Goal: Information Seeking & Learning: Find specific fact

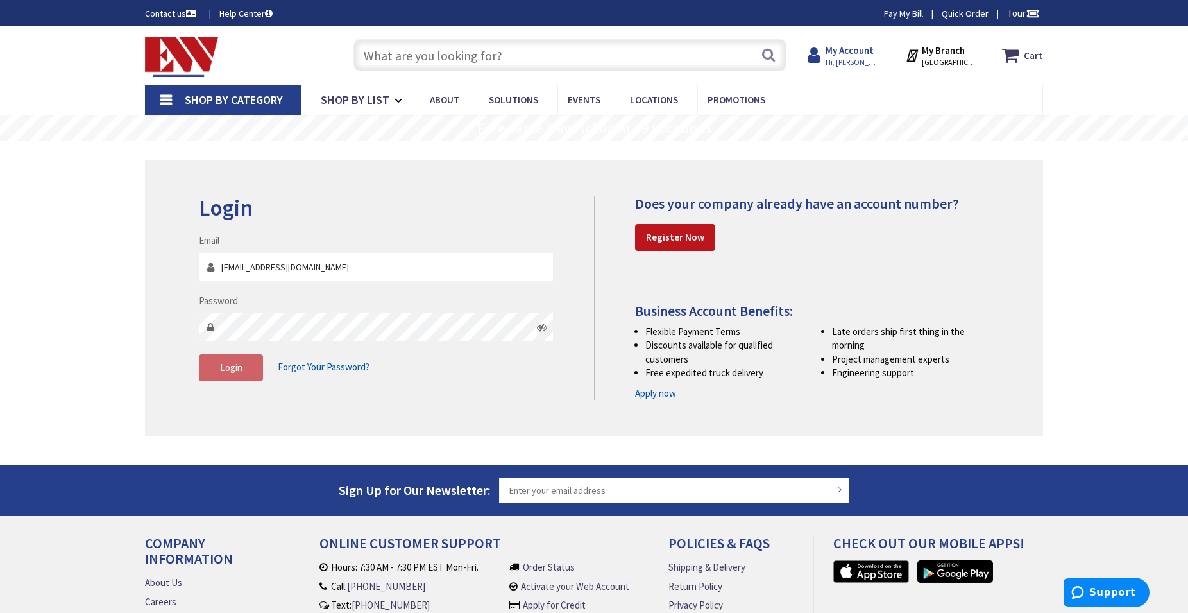
type input "[EMAIL_ADDRESS][DOMAIN_NAME]"
click at [826, 62] on icon at bounding box center [817, 55] width 18 height 23
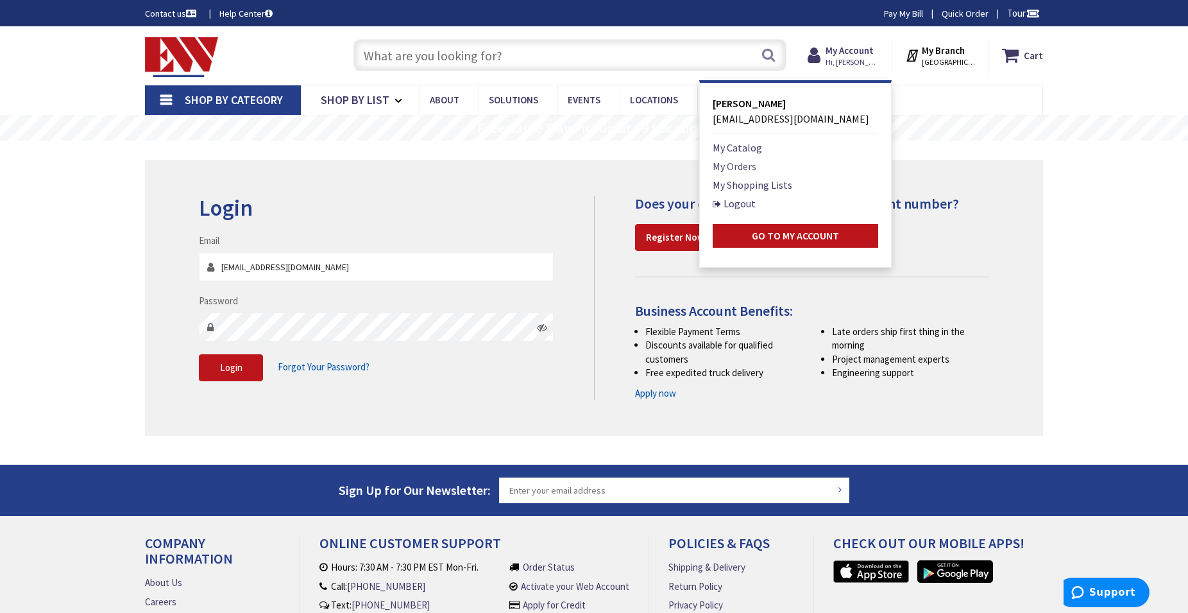
click at [749, 167] on link "My Orders" at bounding box center [735, 165] width 44 height 15
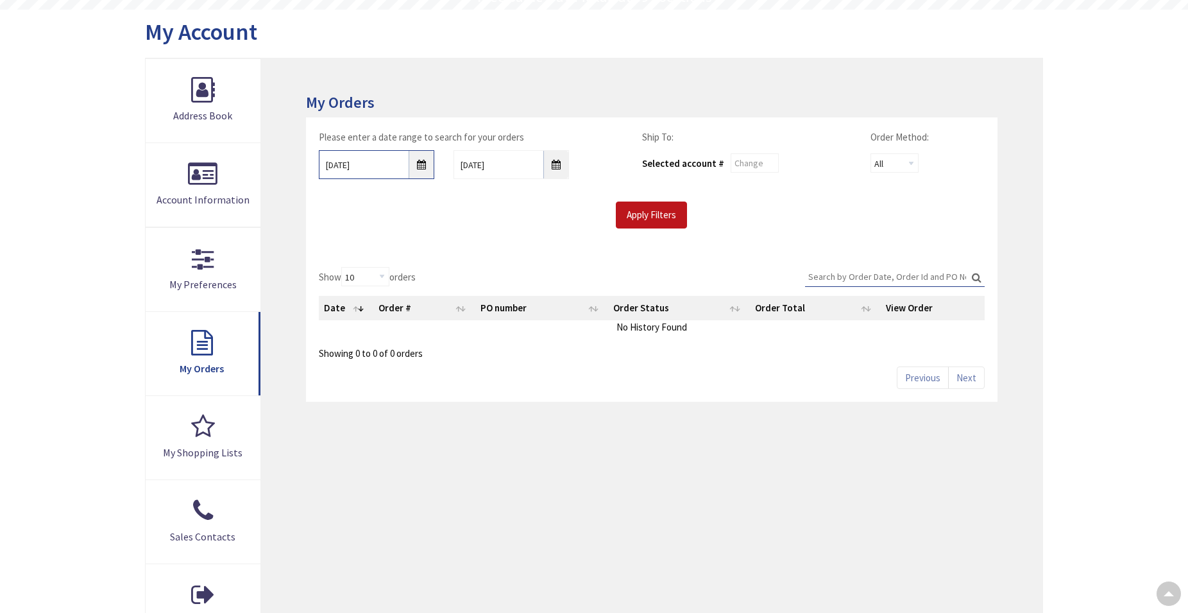
click at [417, 169] on input "[DATE]" at bounding box center [376, 164] width 115 height 29
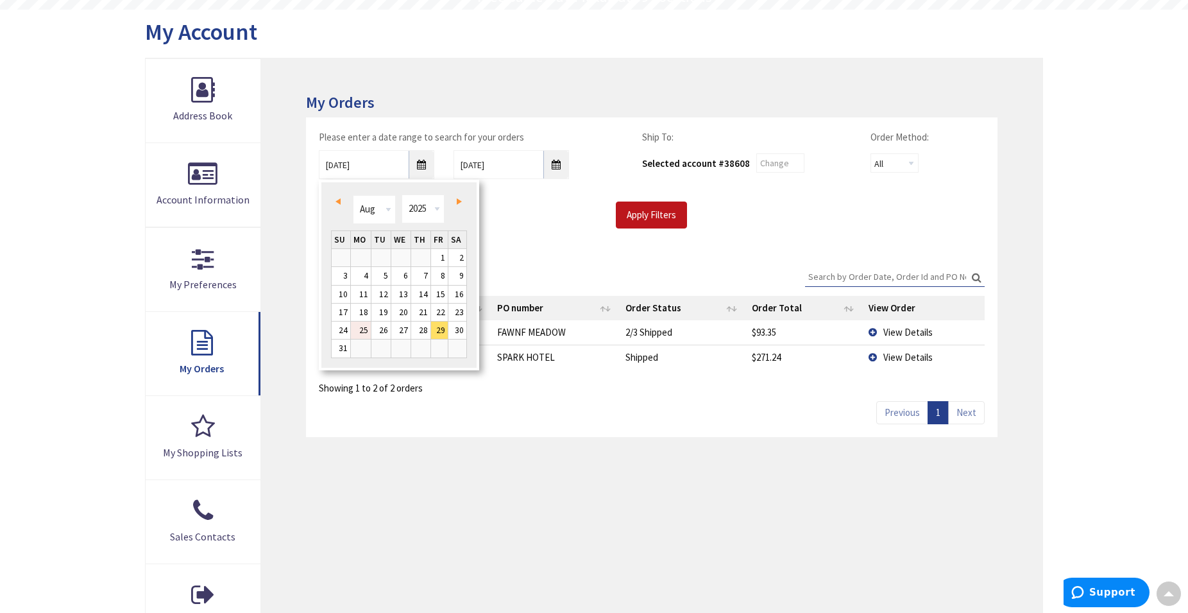
click at [358, 329] on link "25" at bounding box center [361, 329] width 20 height 17
type input "08/25/2025"
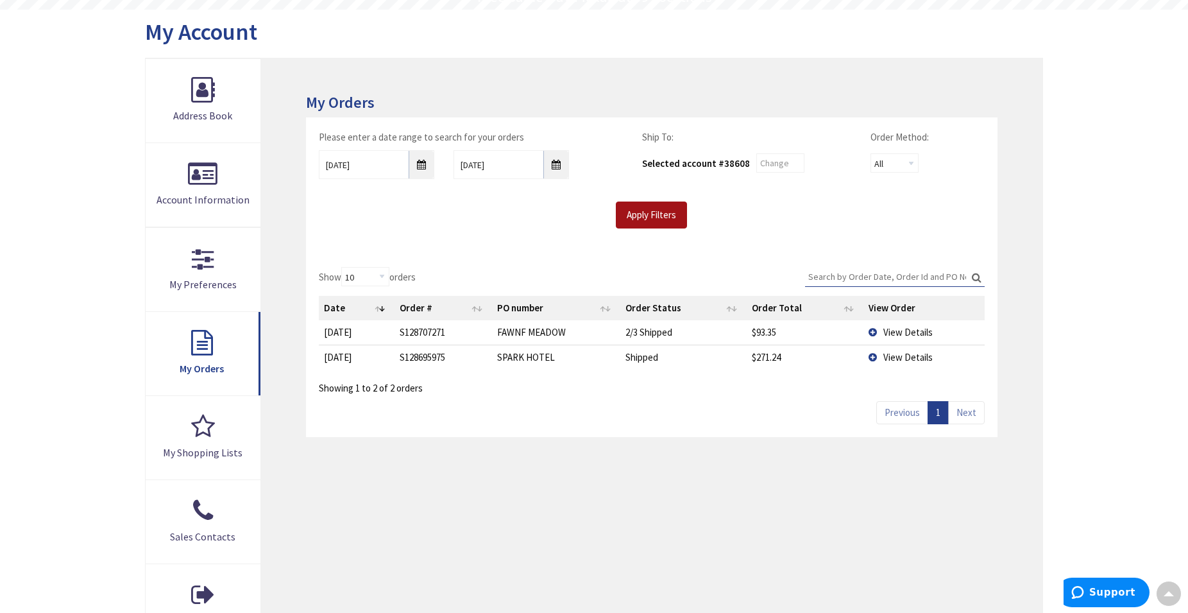
click at [657, 204] on input "Apply Filters" at bounding box center [651, 214] width 71 height 27
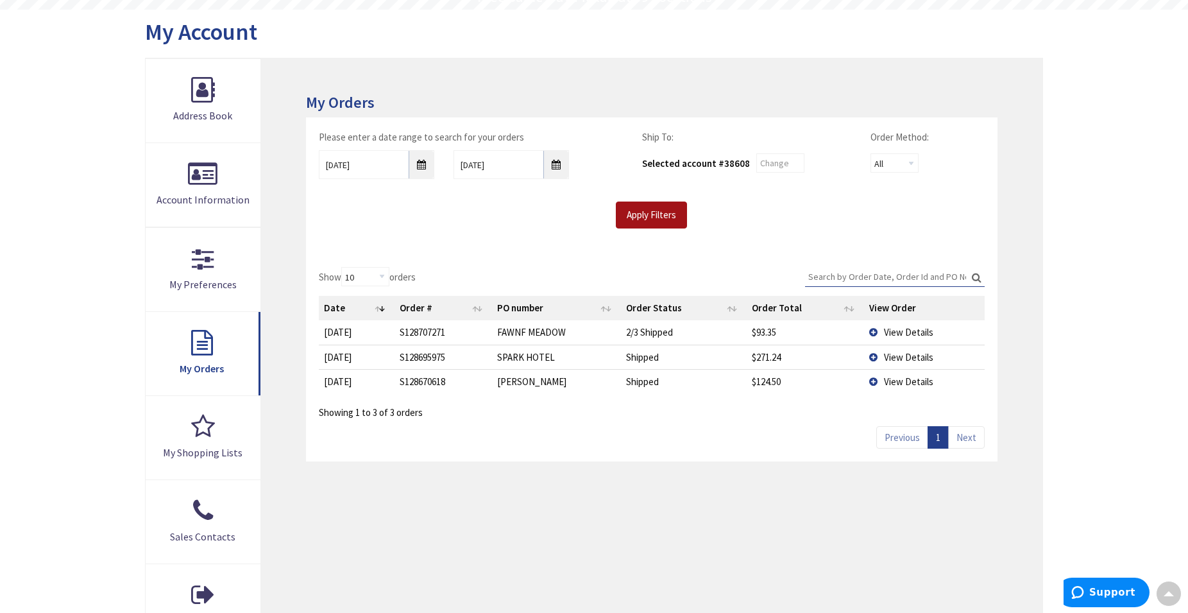
click at [649, 213] on input "Apply Filters" at bounding box center [651, 214] width 71 height 27
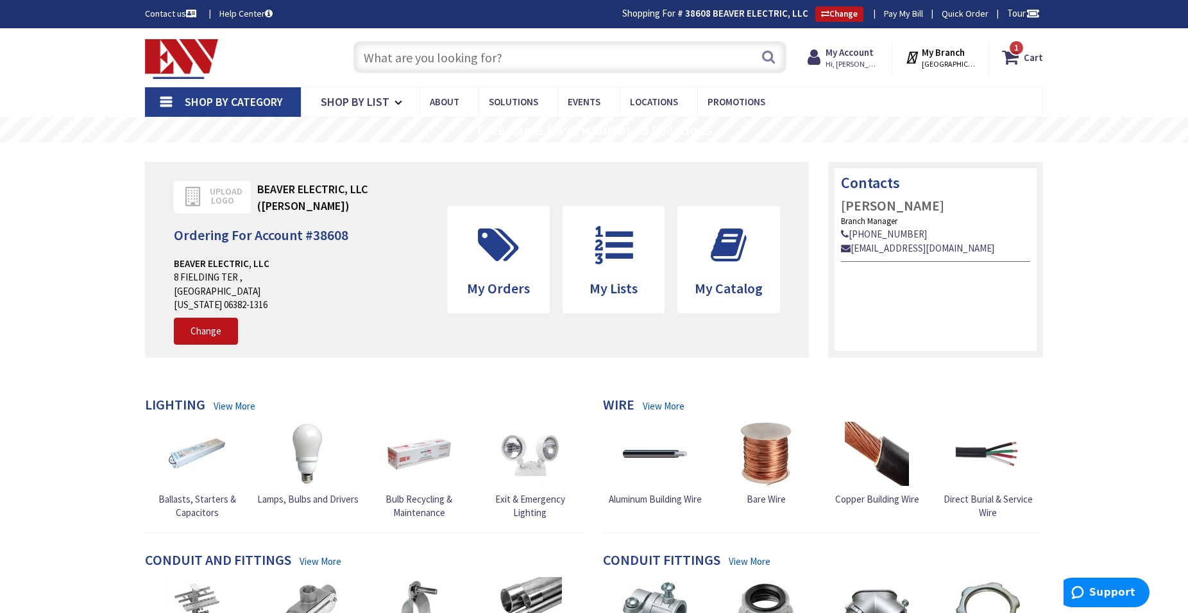
click at [414, 56] on input "text" at bounding box center [570, 57] width 433 height 32
click at [420, 56] on input "text" at bounding box center [570, 57] width 433 height 32
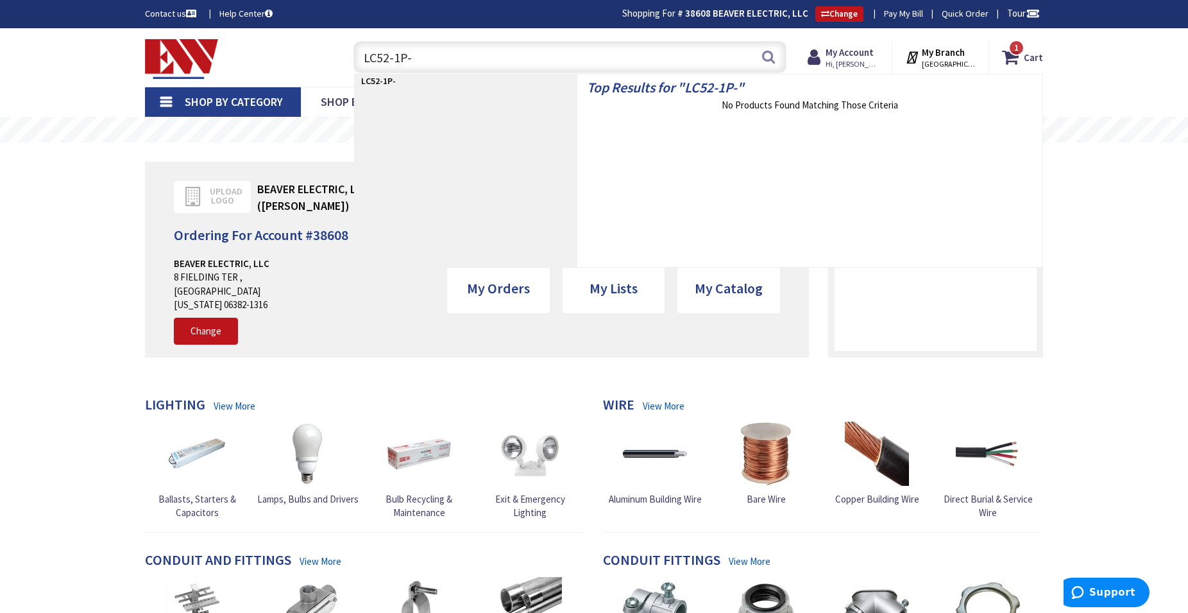
type input "LC52-1P-w"
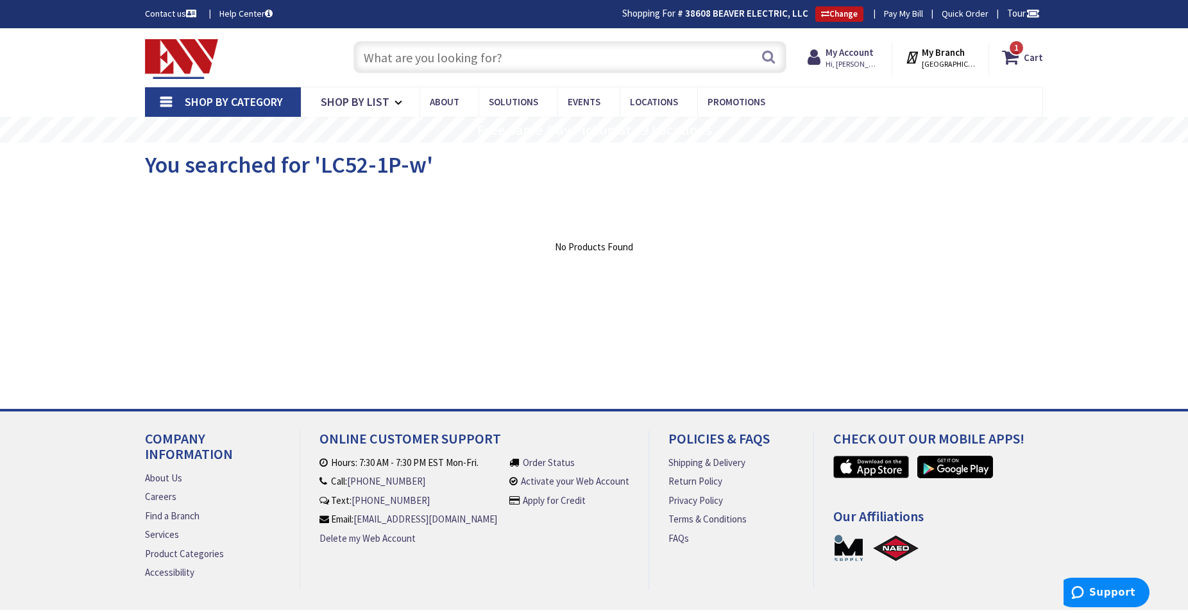
click at [491, 55] on input "text" at bounding box center [570, 57] width 433 height 32
click at [441, 60] on input "text" at bounding box center [570, 57] width 433 height 32
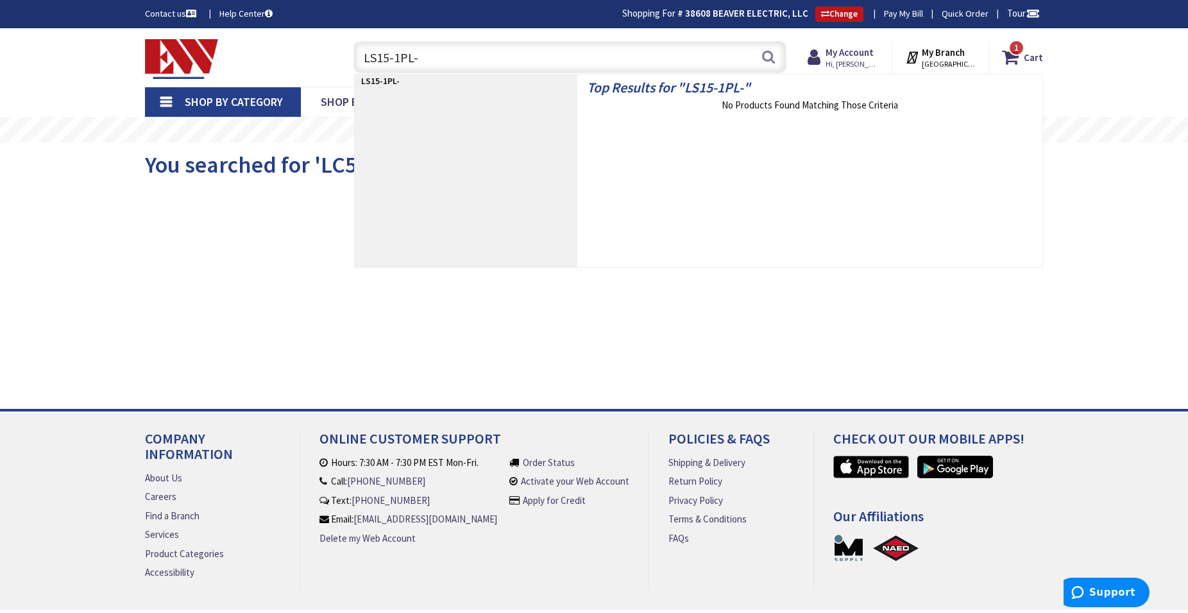
type input "LS15-1PL-w"
